Goal: Transaction & Acquisition: Purchase product/service

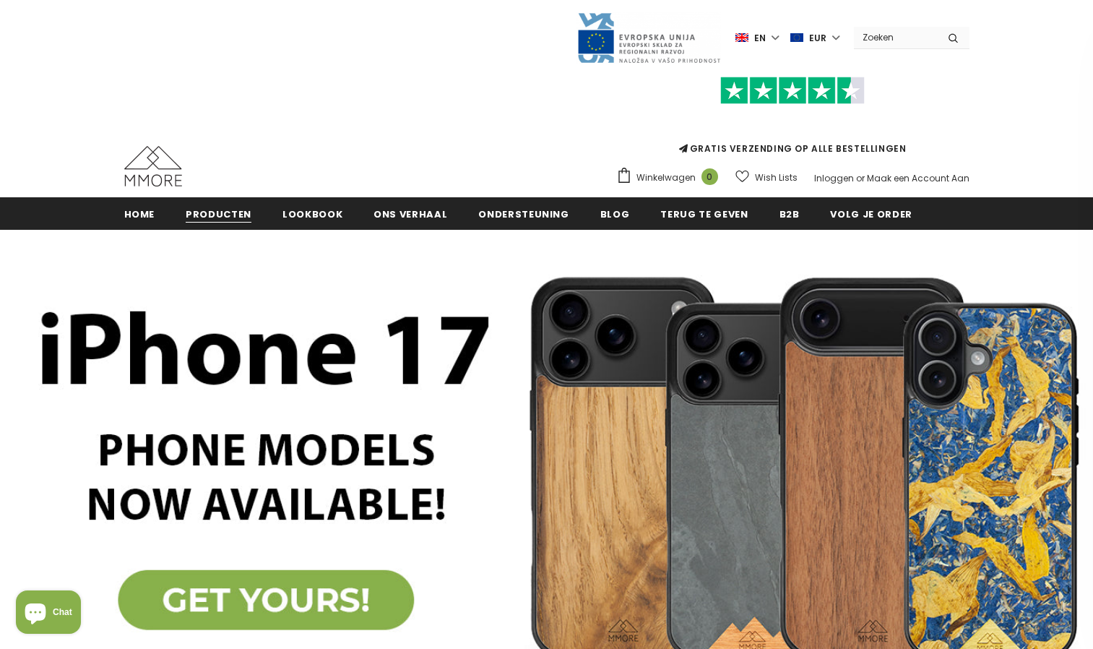
click at [214, 211] on span "Producten" at bounding box center [219, 214] width 66 height 14
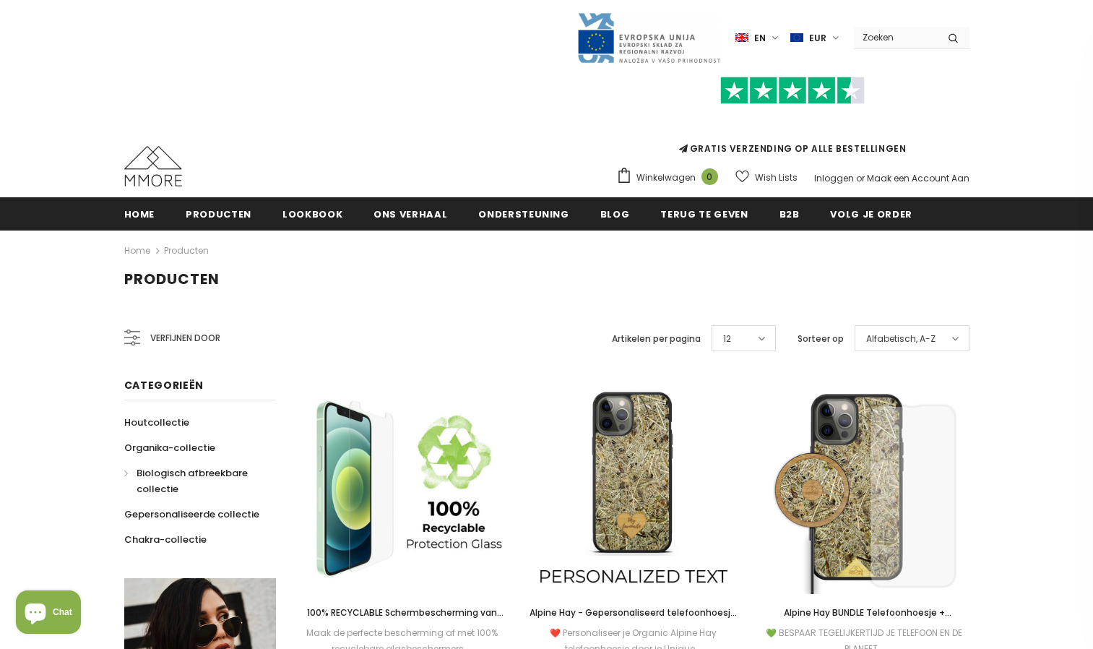
click at [137, 473] on span "Biologisch afbreekbare collectie" at bounding box center [192, 481] width 111 height 30
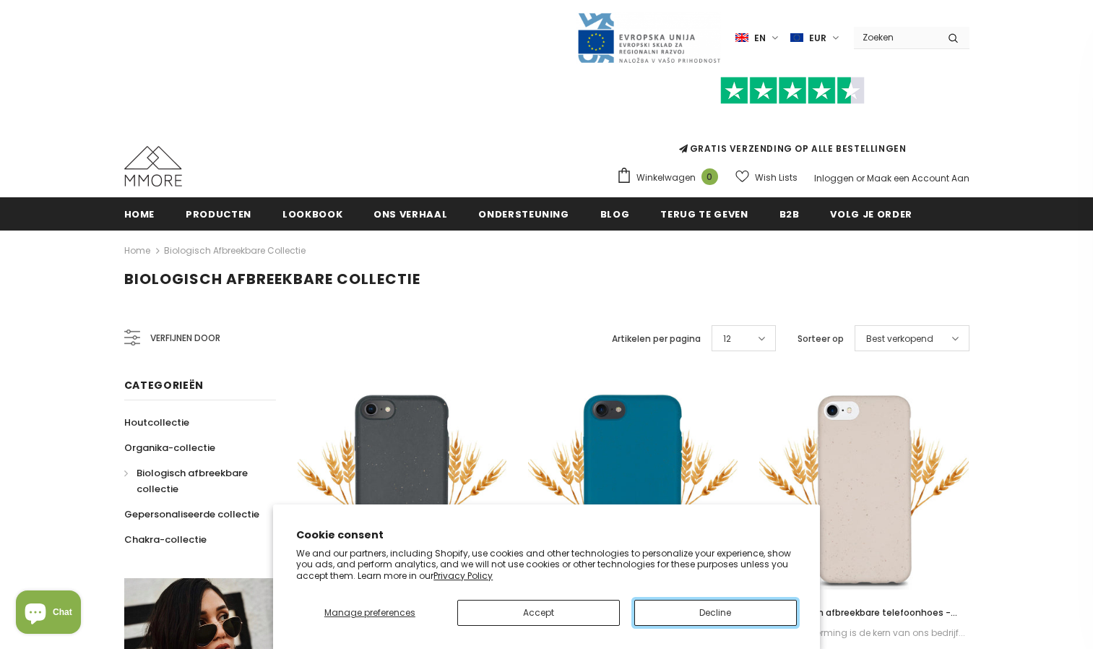
click at [705, 615] on button "Decline" at bounding box center [715, 613] width 163 height 26
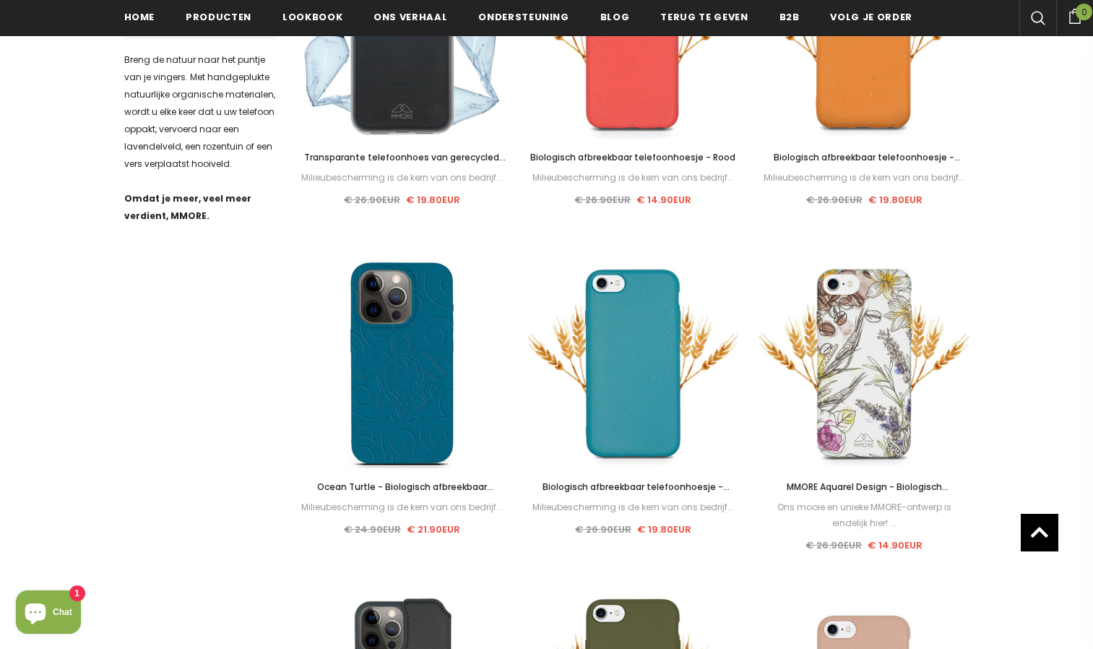
scroll to position [789, 0]
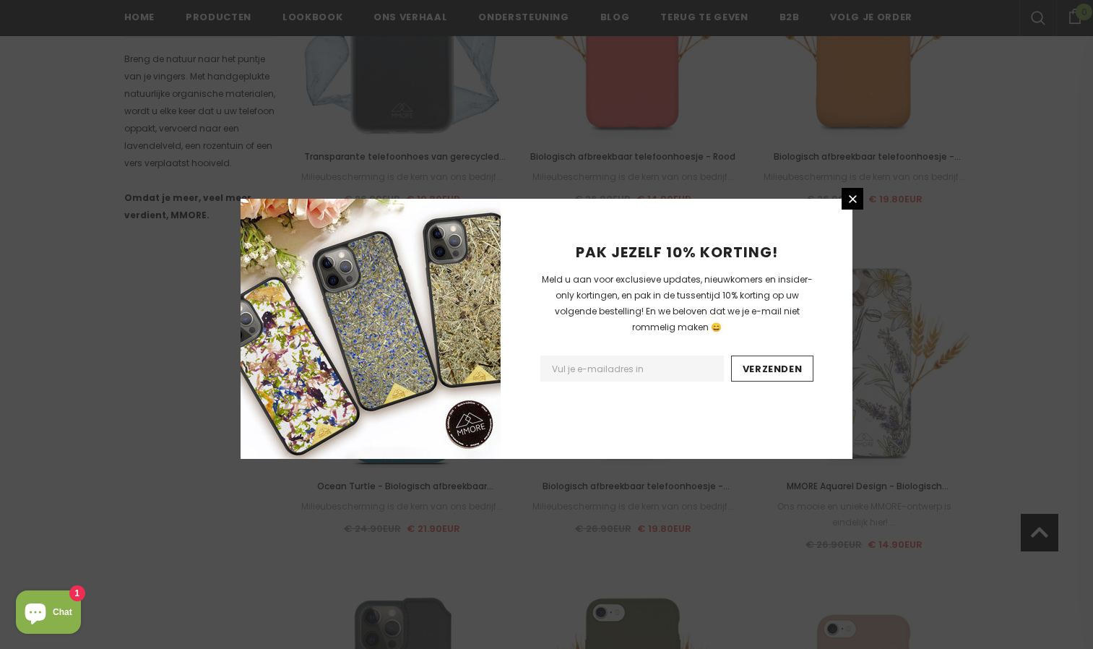
click at [680, 370] on input "Email Address" at bounding box center [632, 369] width 184 height 26
click at [644, 368] on input "Email Address" at bounding box center [632, 369] width 184 height 26
type input "lowy40@gmail.com"
click at [772, 370] on input "Verzenden" at bounding box center [772, 369] width 83 height 26
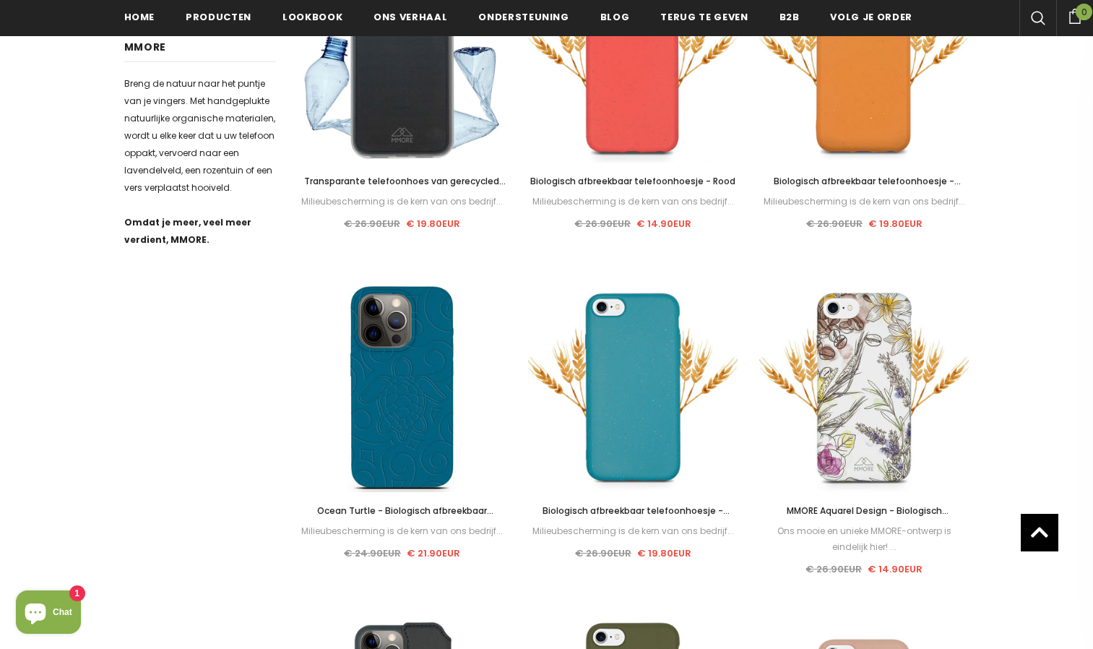
scroll to position [769, 0]
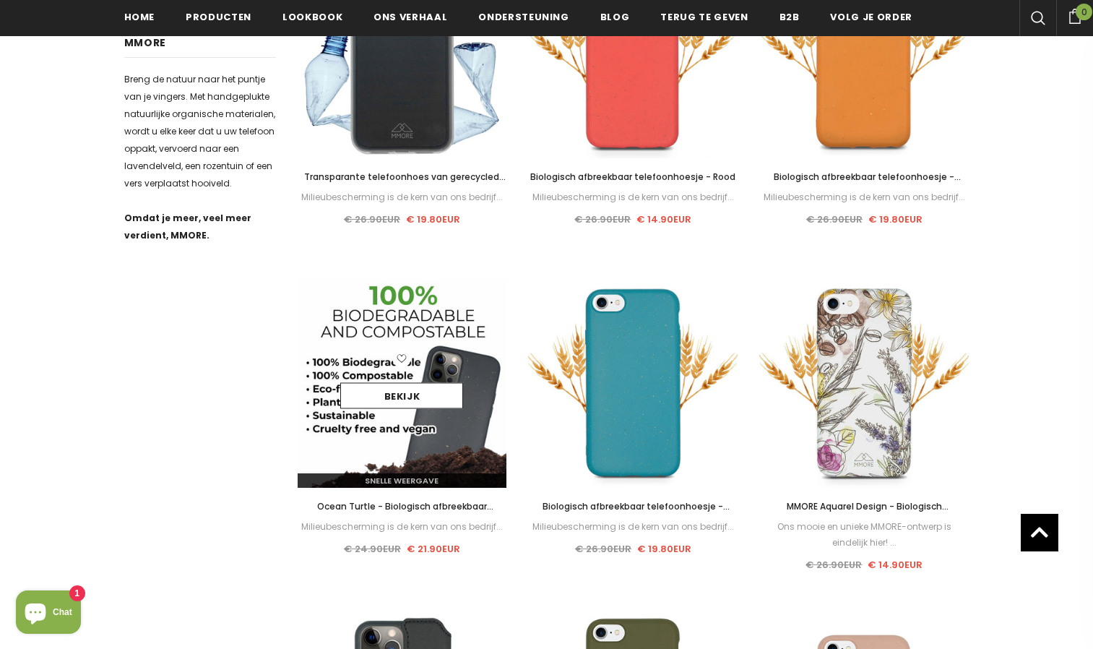
click at [387, 454] on img at bounding box center [403, 383] width 210 height 210
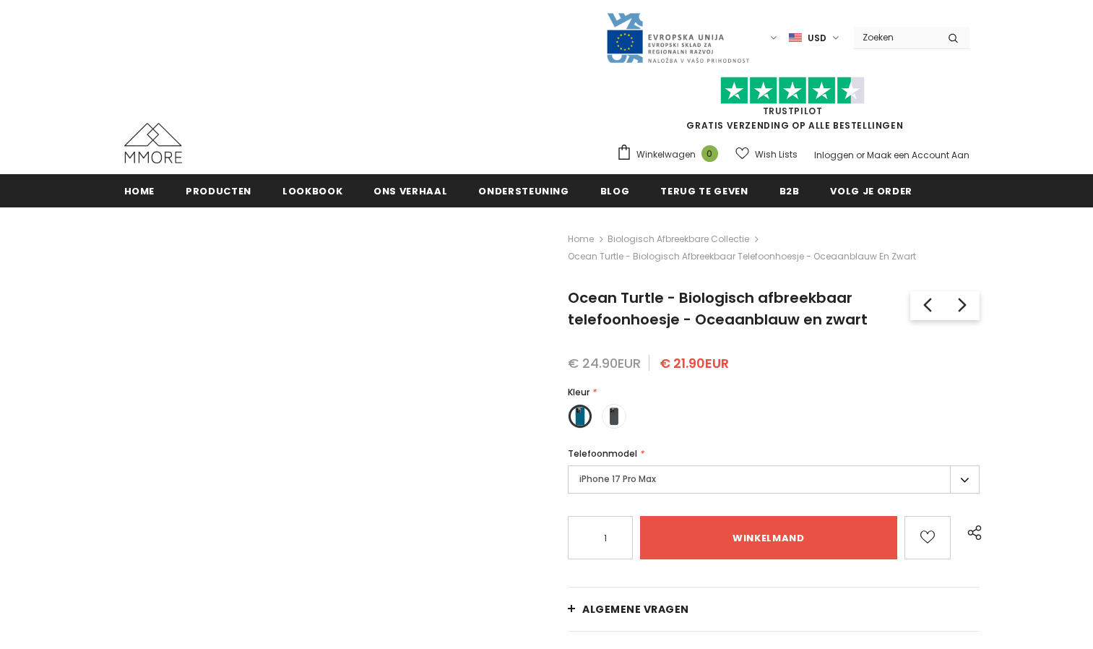
type input "Add to cart"
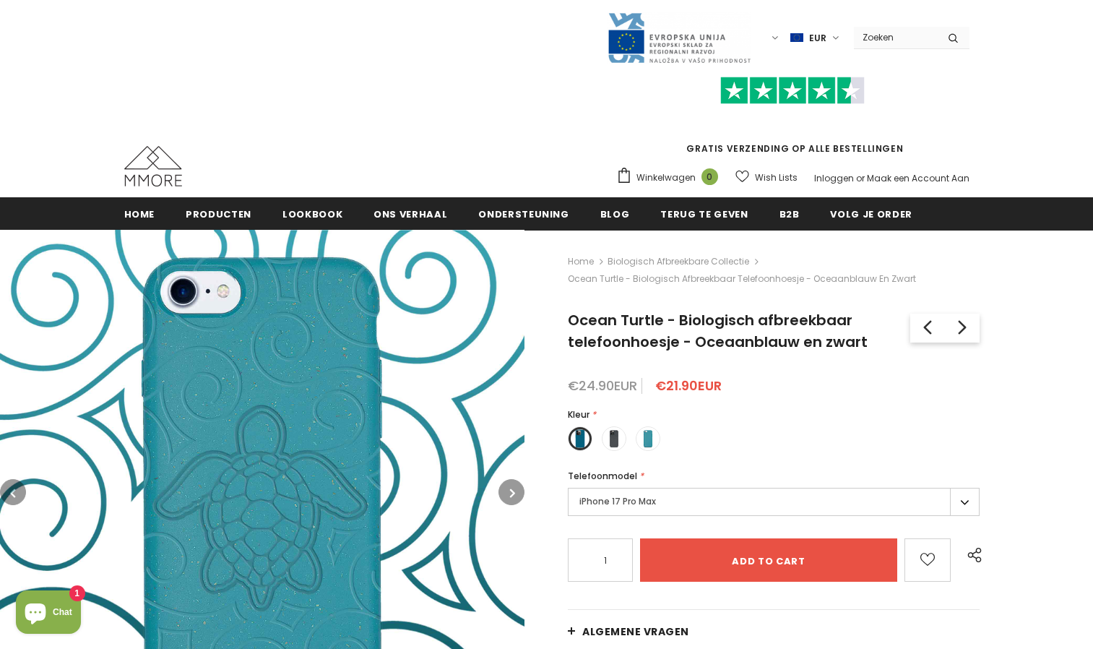
click at [957, 511] on label "iPhone 17 Pro Max" at bounding box center [774, 502] width 412 height 28
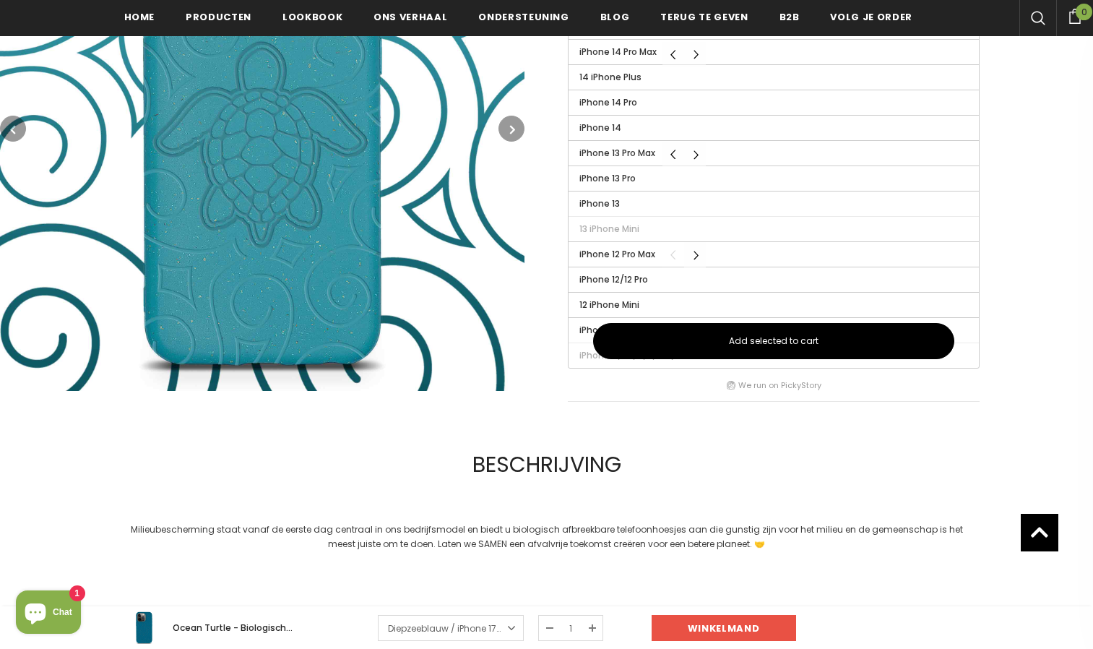
scroll to position [814, 0]
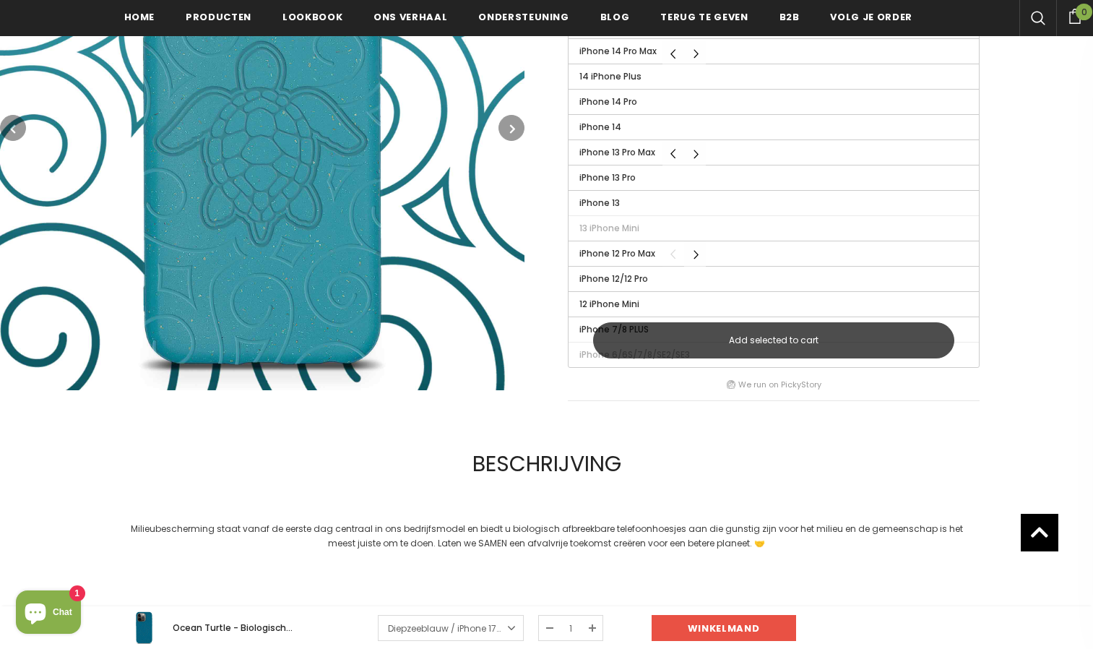
click at [872, 344] on button "Add selected to cart" at bounding box center [773, 340] width 361 height 36
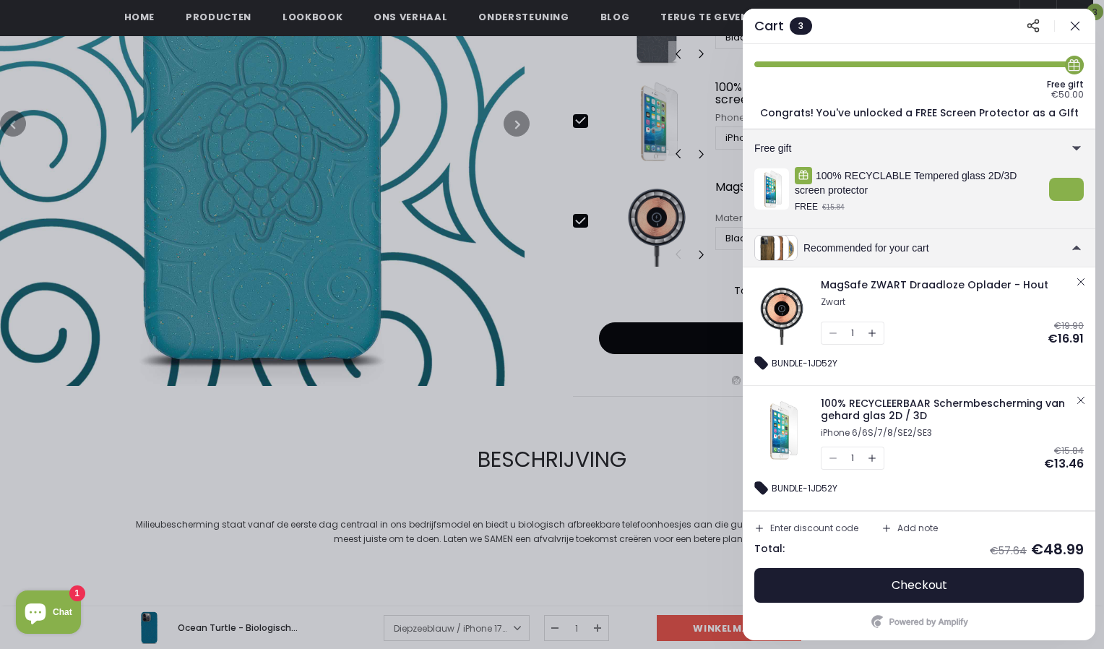
click at [1072, 27] on icon "button" at bounding box center [1075, 26] width 14 height 14
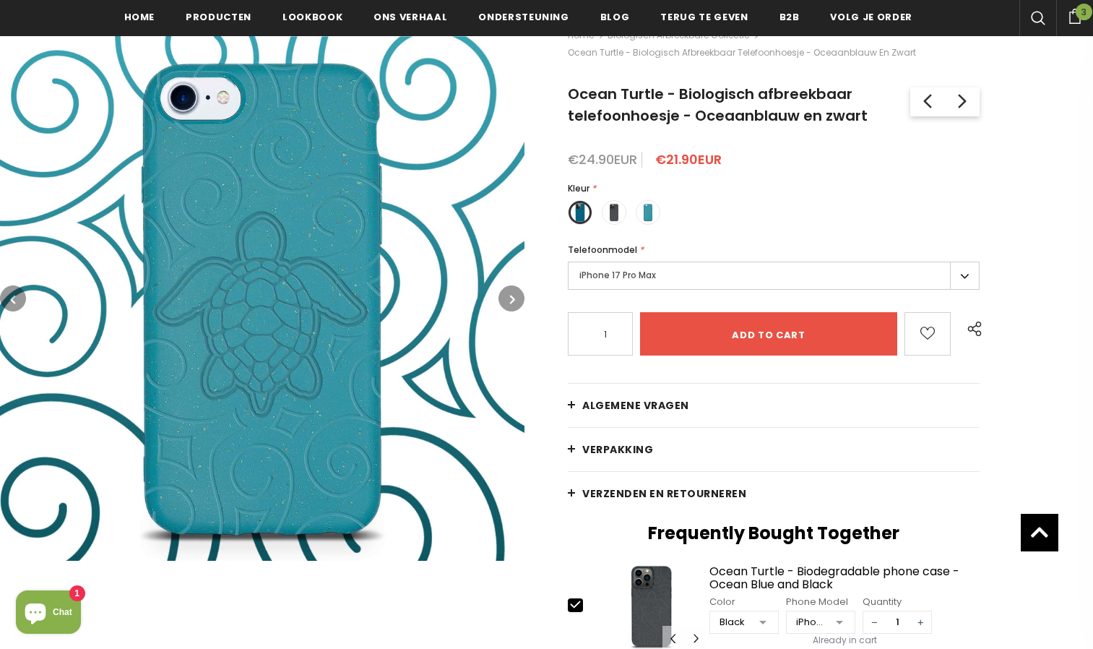
scroll to position [213, 0]
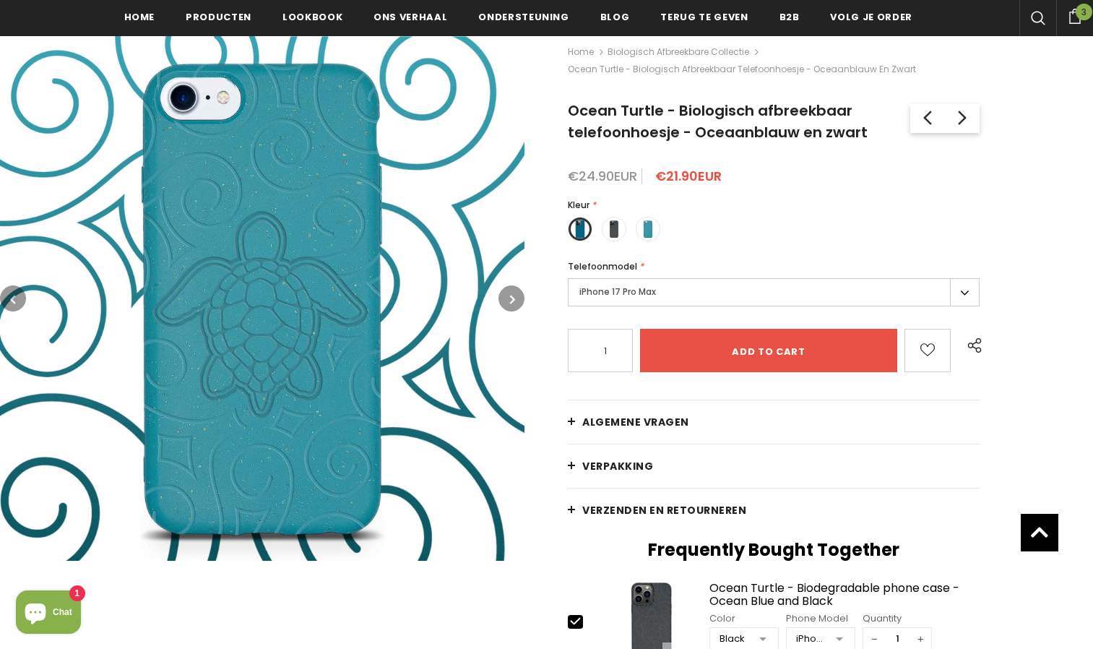
click at [963, 295] on label "iPhone 17 Pro Max" at bounding box center [774, 292] width 412 height 28
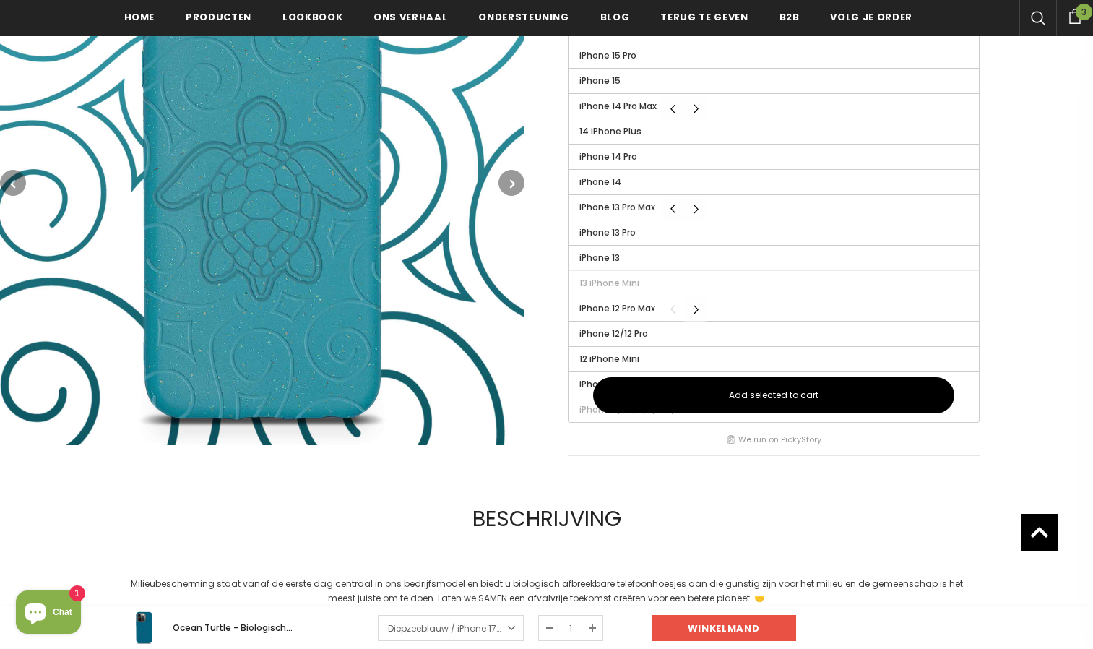
scroll to position [766, 0]
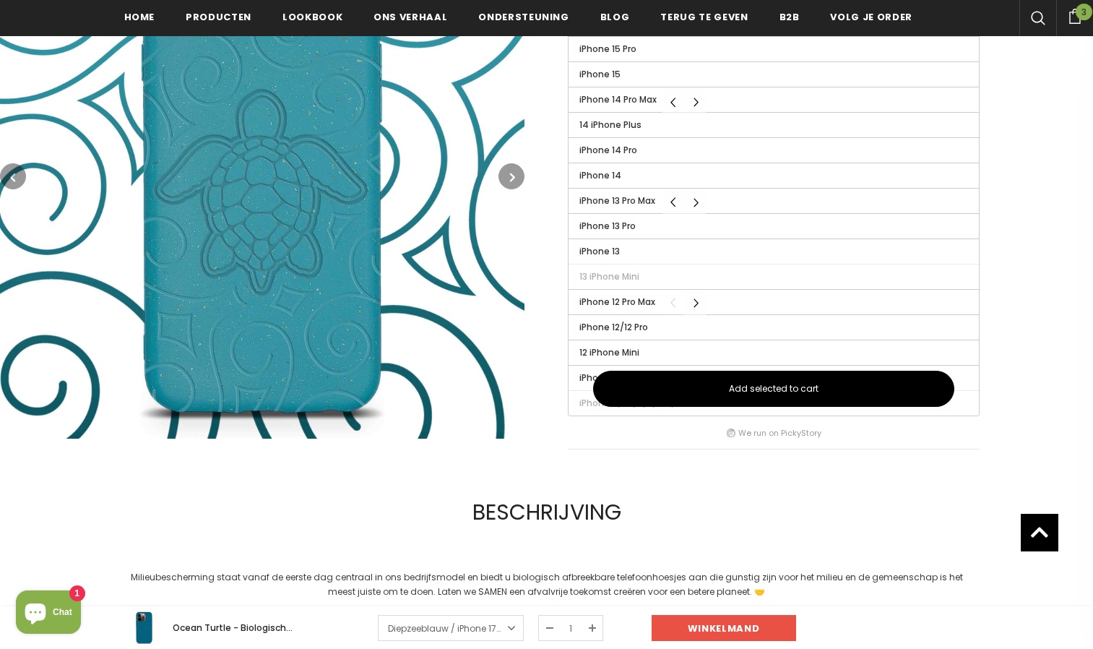
click at [61, 611] on span "Chat" at bounding box center [63, 612] width 20 height 22
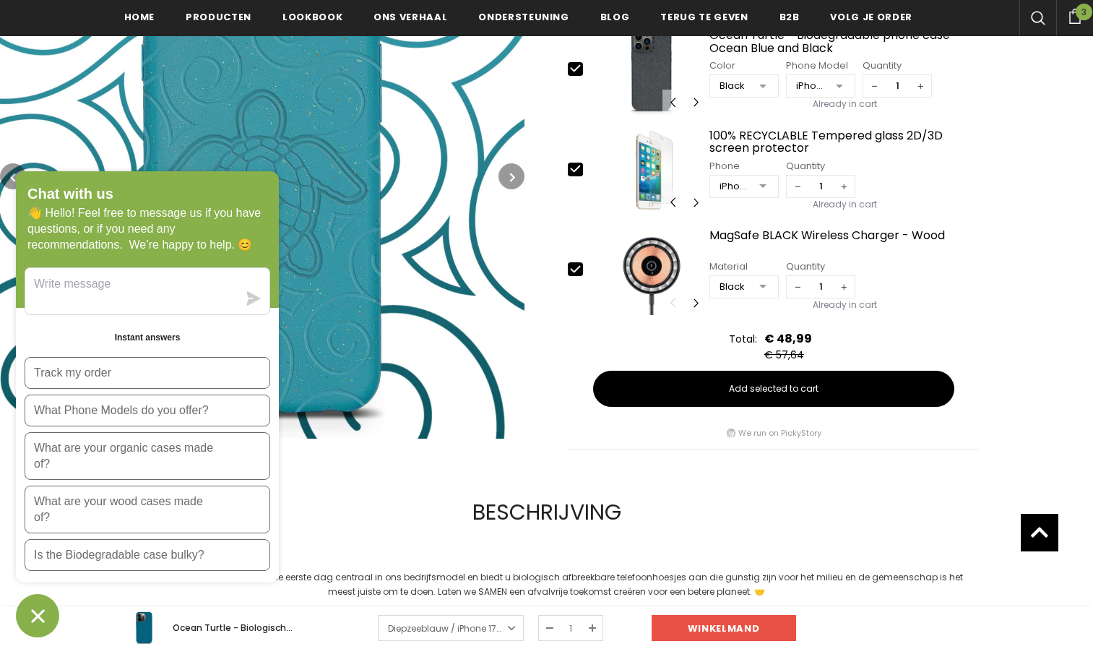
click at [168, 413] on p "What Phone Models do you offer?" at bounding box center [121, 410] width 175 height 16
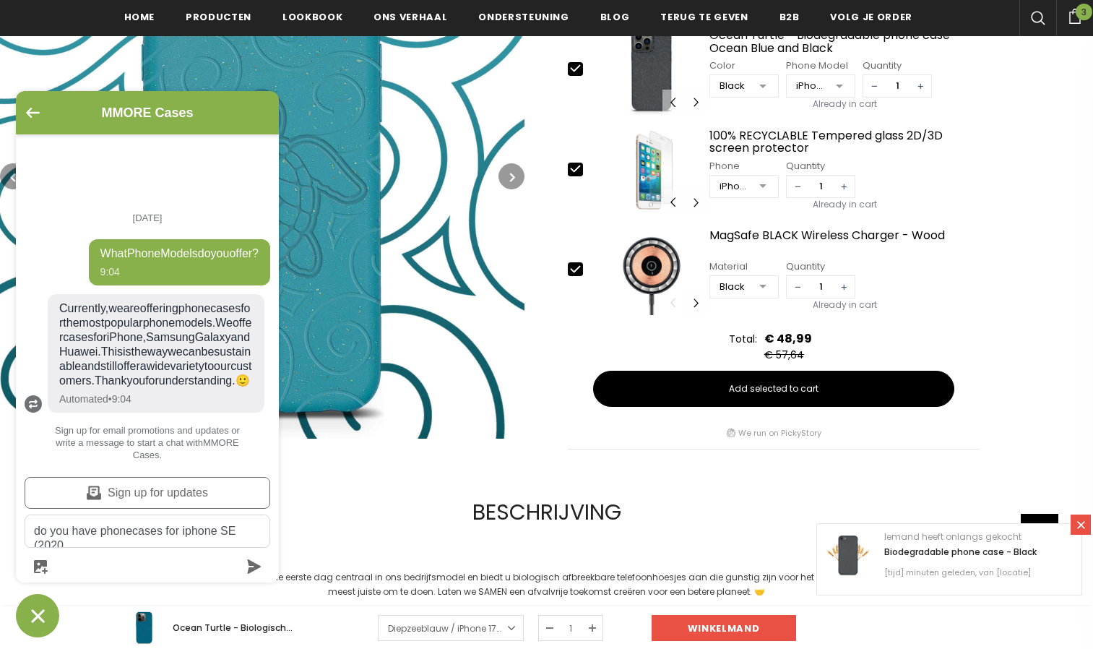
scroll to position [23, 0]
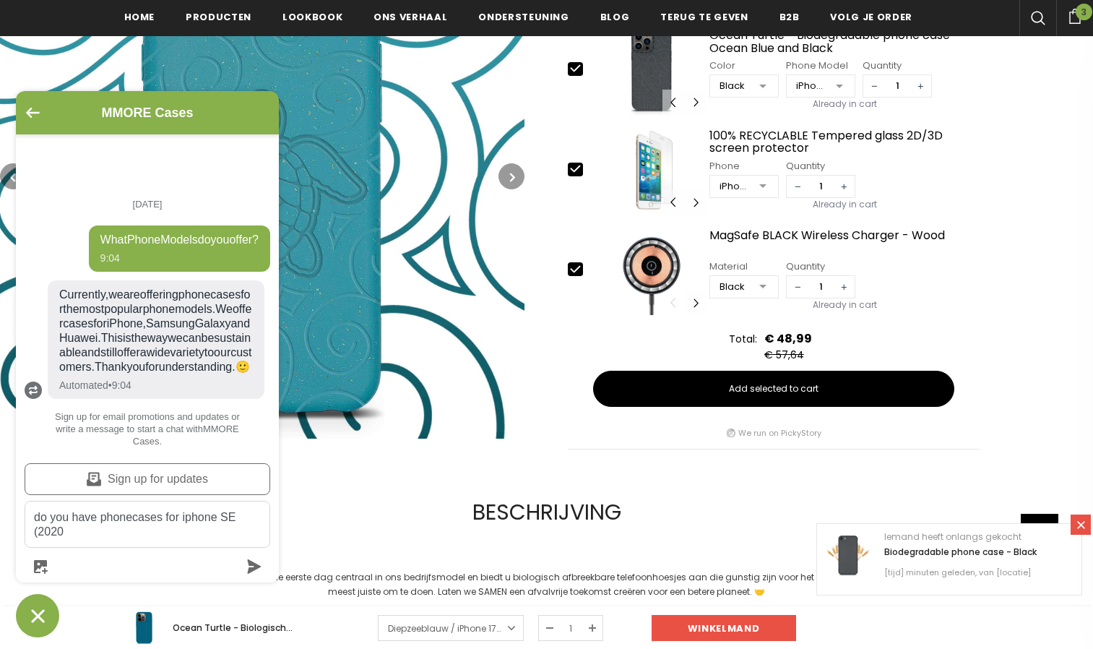
type textarea "do you have phonecases for iphone SE (2020)"
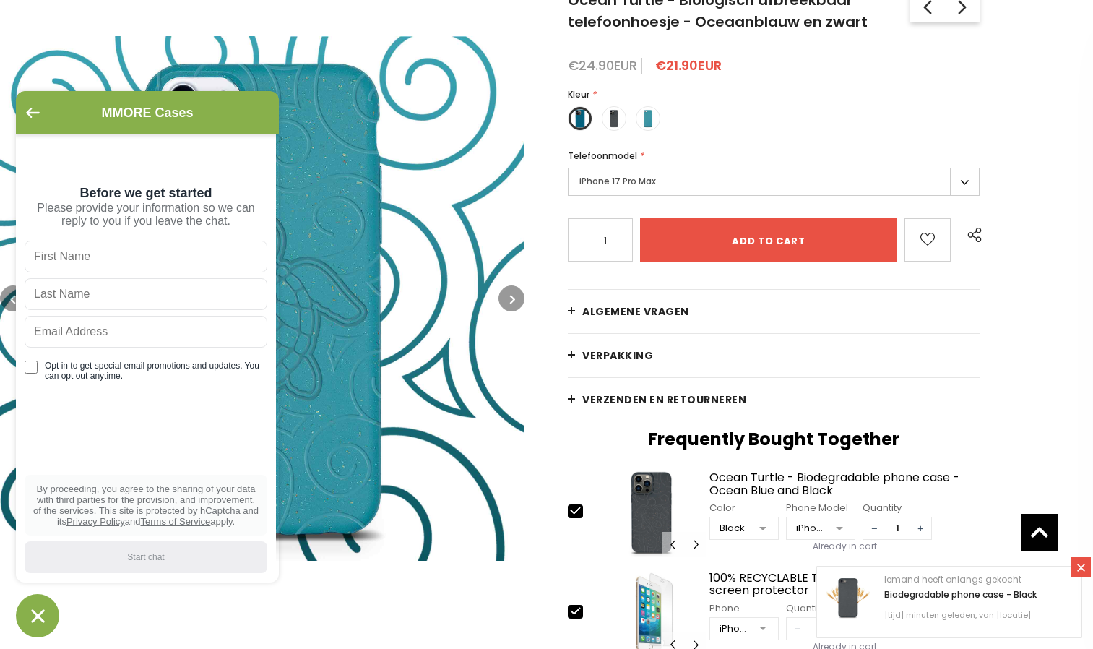
scroll to position [0, 0]
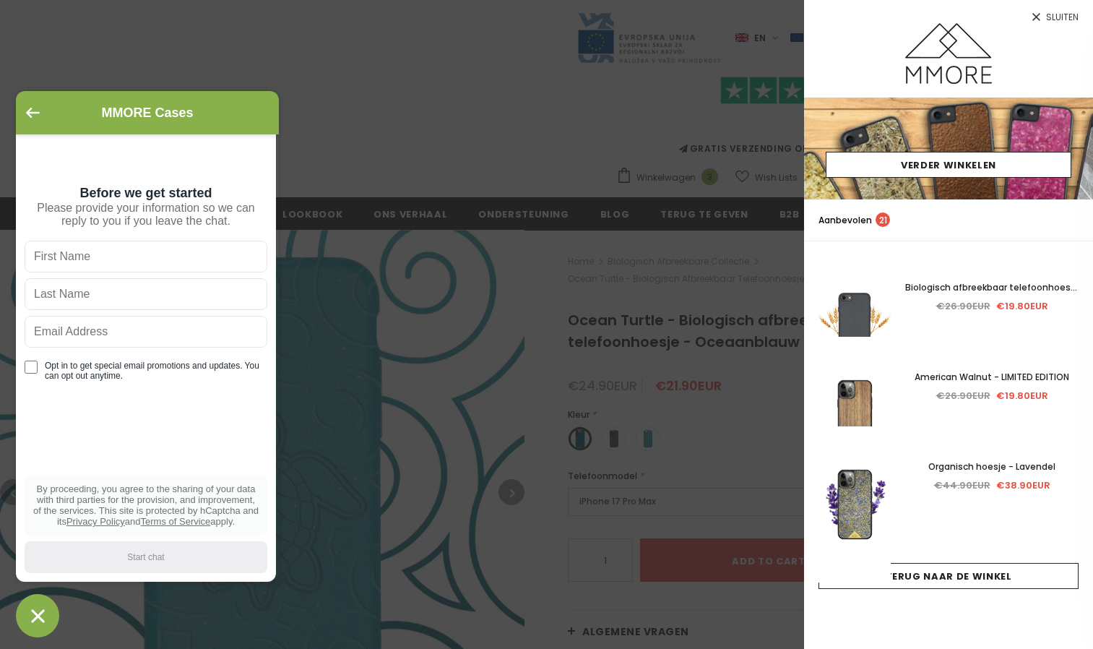
click at [1069, 18] on span "Sluiten" at bounding box center [1062, 17] width 33 height 9
